Goal: Navigation & Orientation: Understand site structure

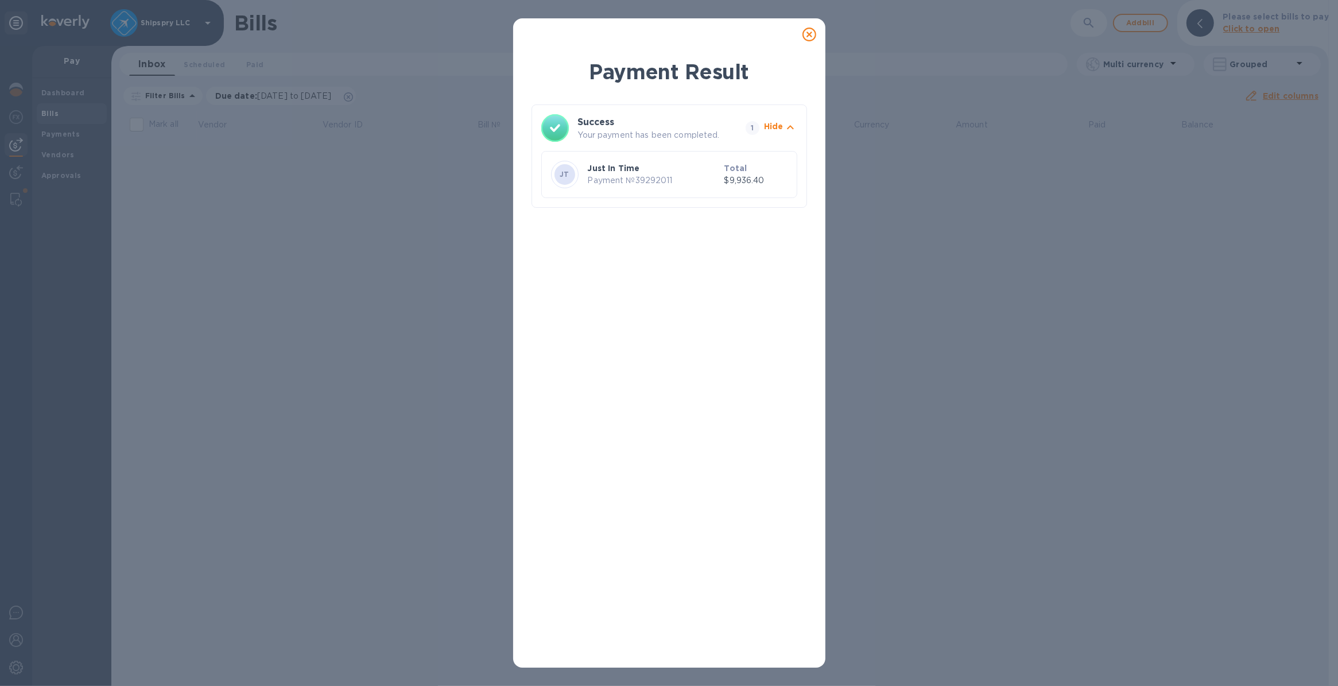
click at [805, 34] on icon at bounding box center [809, 35] width 14 height 14
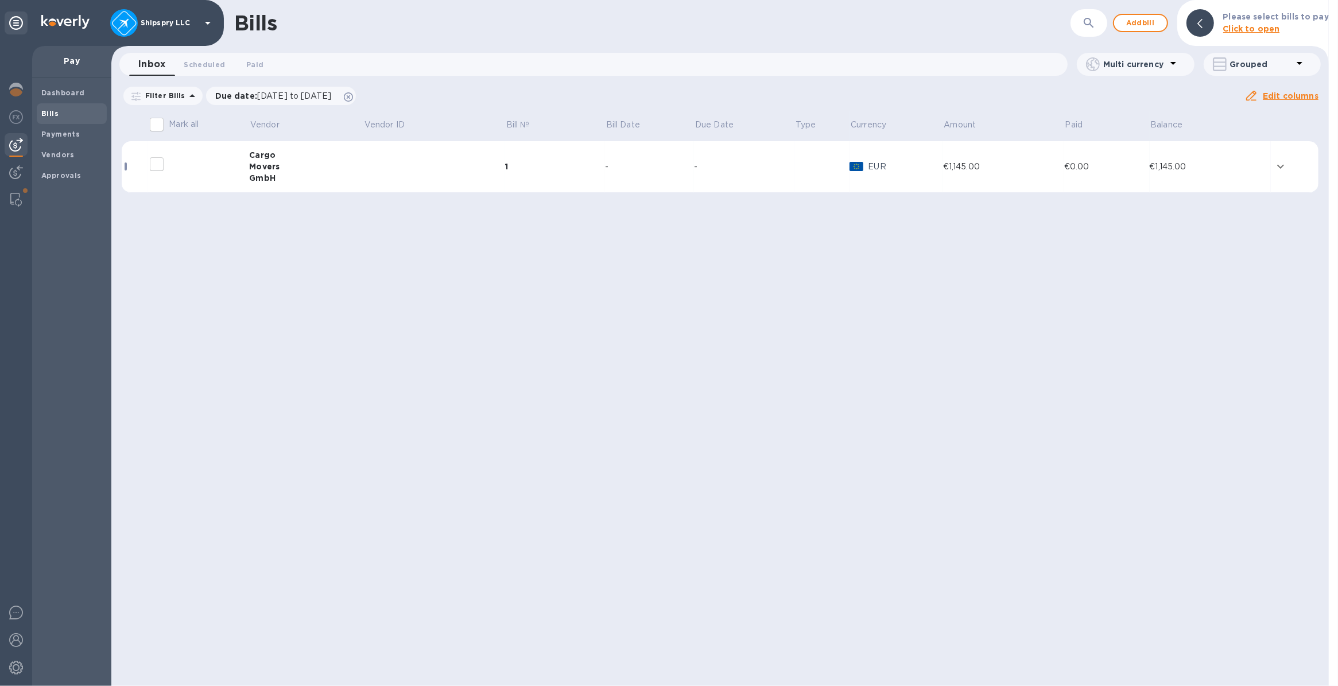
click at [1284, 164] on icon "expand row" at bounding box center [1281, 167] width 14 height 14
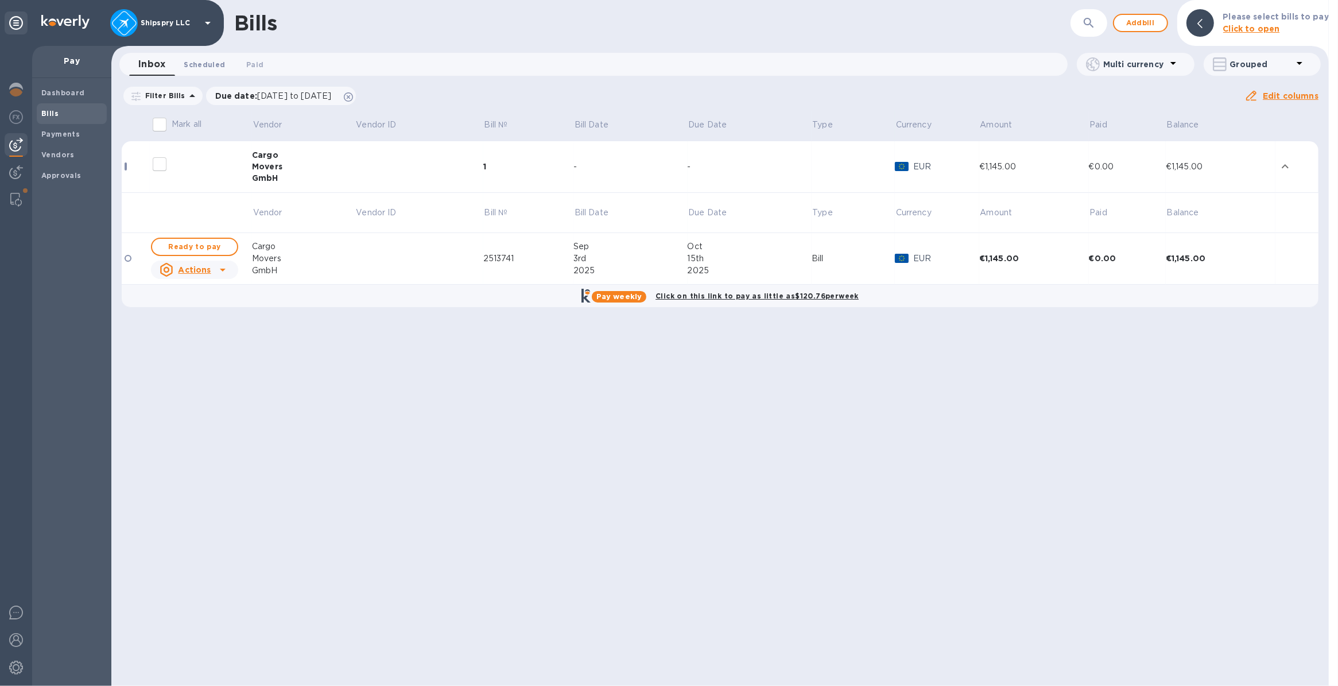
click at [199, 59] on span "Scheduled 0" at bounding box center [204, 65] width 41 height 12
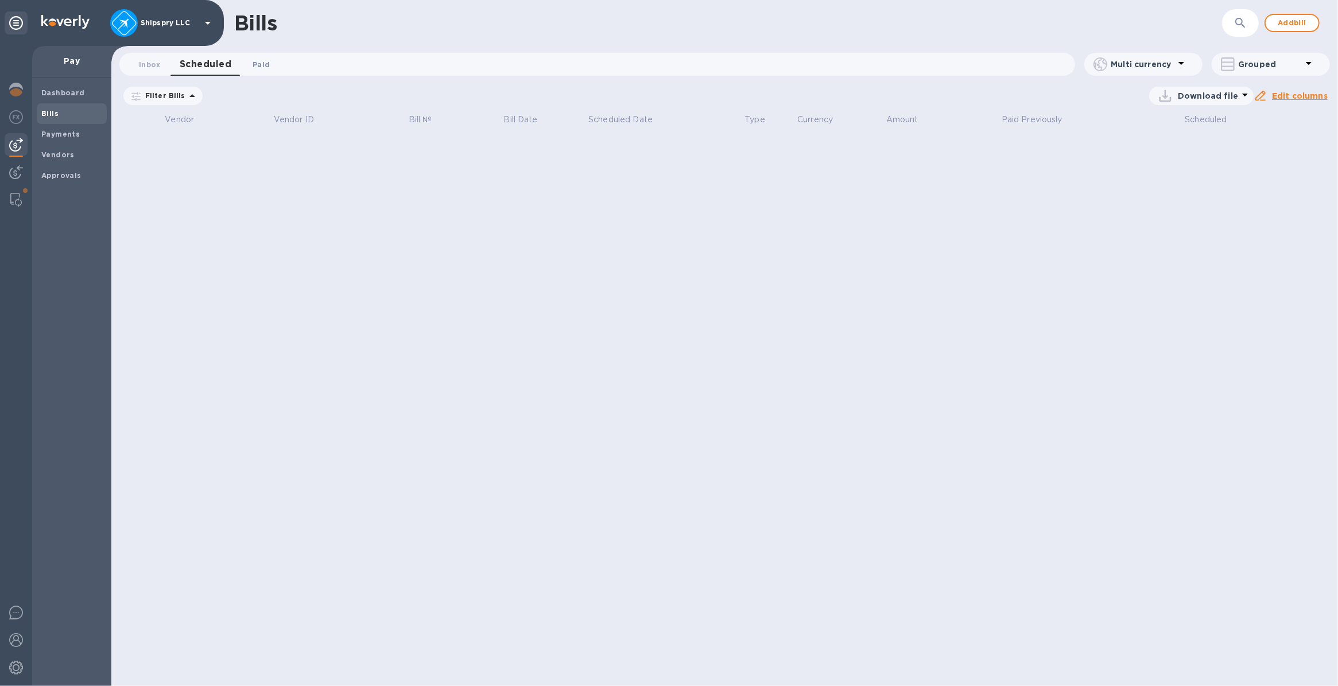
click at [265, 61] on span "Paid 0" at bounding box center [261, 65] width 17 height 12
click at [209, 62] on span "Scheduled 0" at bounding box center [200, 65] width 41 height 12
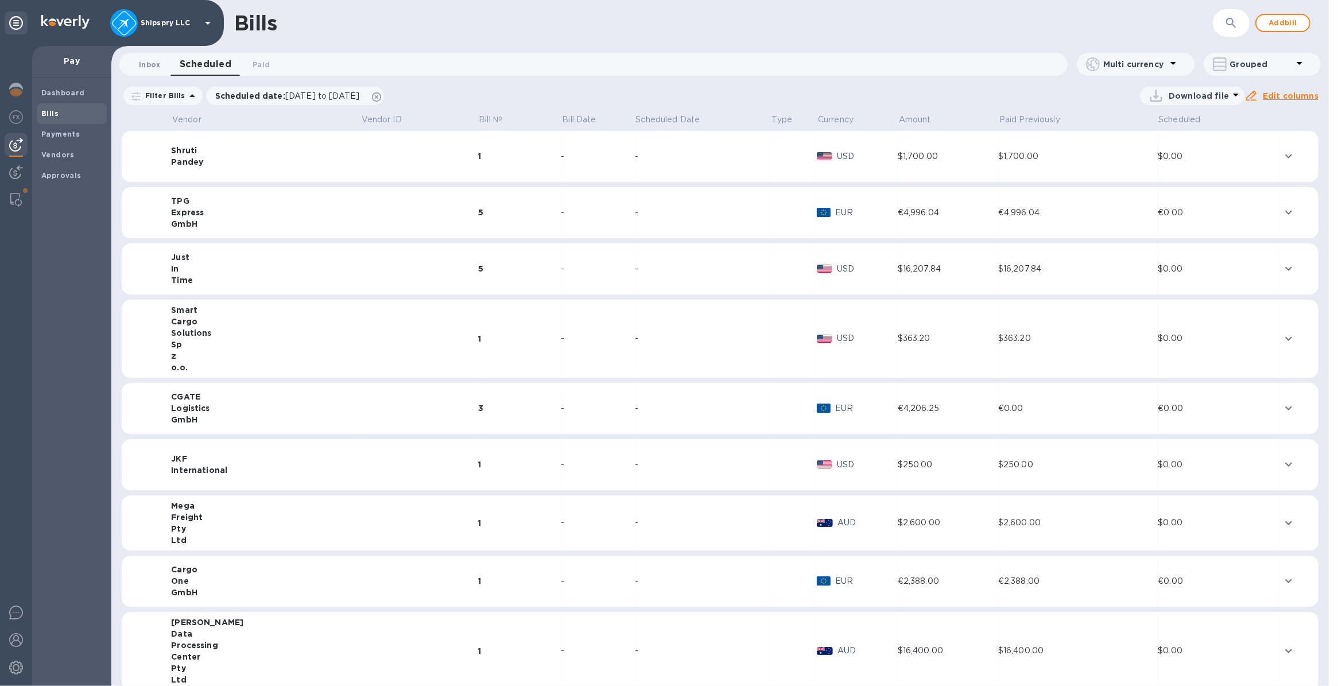
click at [142, 64] on span "Inbox 0" at bounding box center [150, 65] width 22 height 12
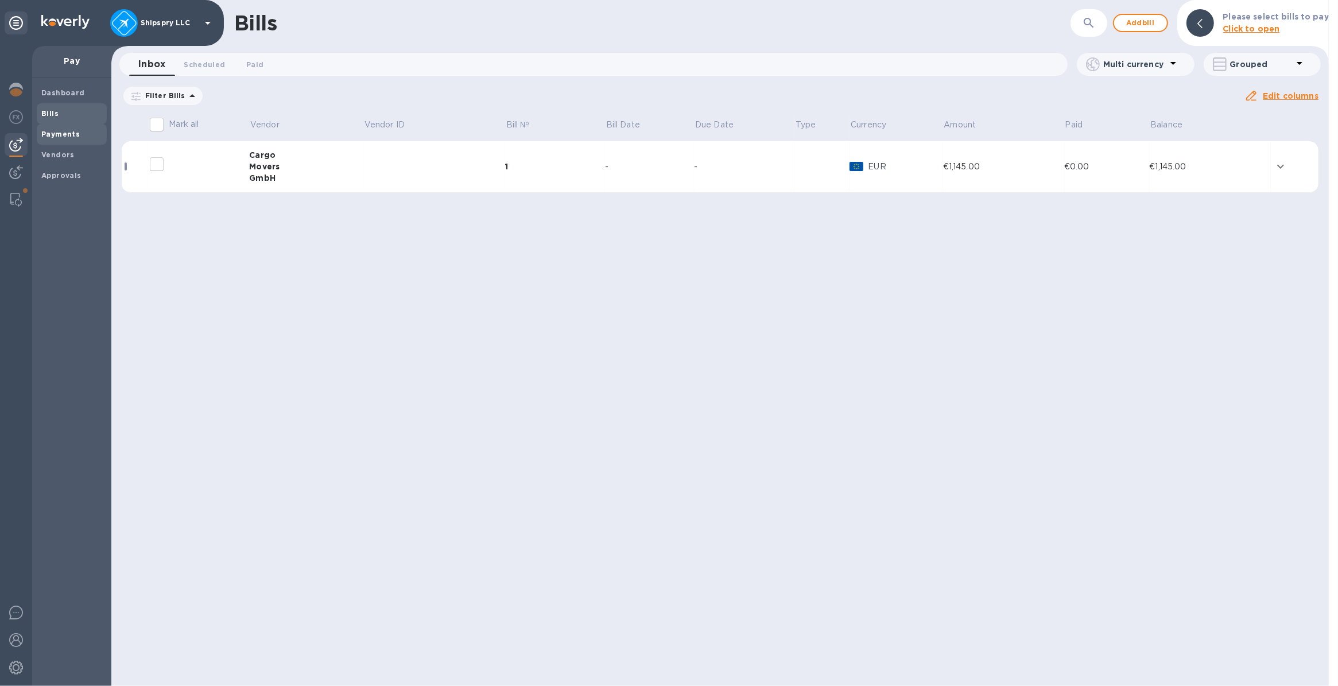
click at [46, 136] on b "Payments" at bounding box center [60, 134] width 38 height 9
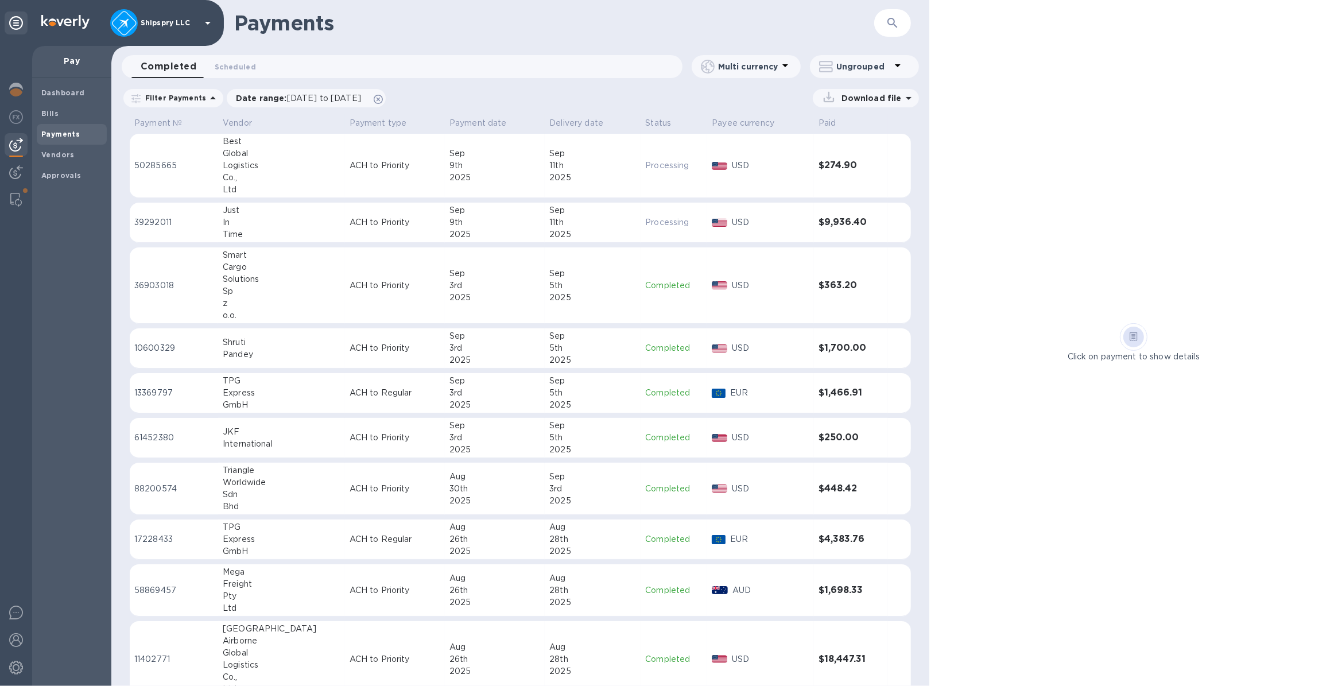
click at [12, 144] on img at bounding box center [16, 145] width 14 height 14
click at [223, 64] on span "Scheduled 0" at bounding box center [235, 67] width 41 height 12
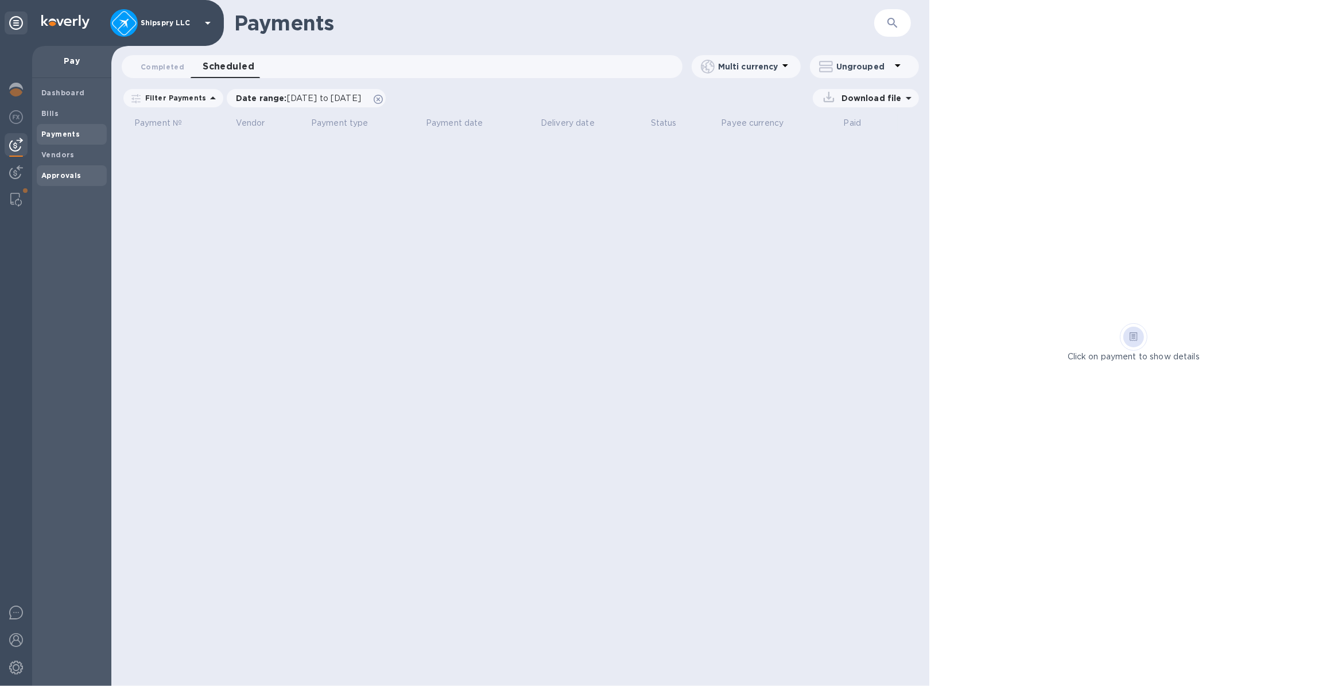
click at [67, 179] on span "Approvals" at bounding box center [61, 175] width 40 height 11
click at [10, 112] on img at bounding box center [16, 117] width 14 height 14
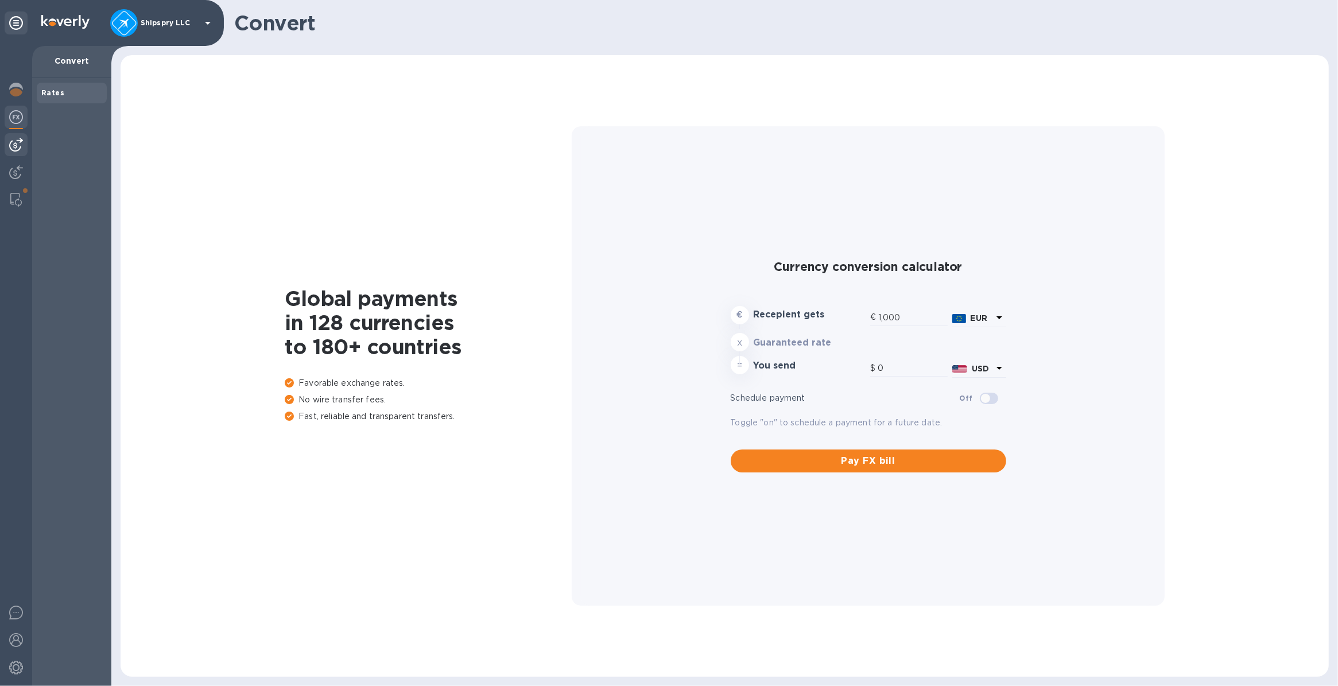
click at [18, 145] on img at bounding box center [16, 145] width 14 height 14
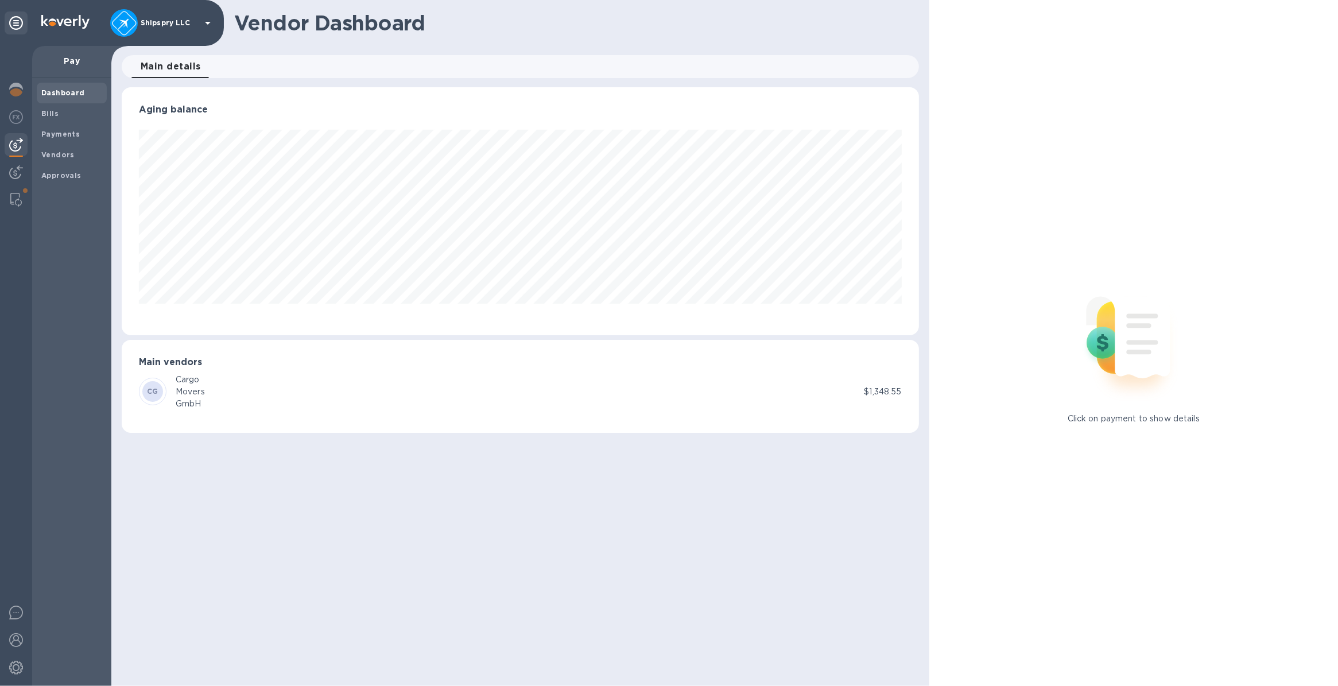
scroll to position [247, 797]
